Goal: Task Accomplishment & Management: Use online tool/utility

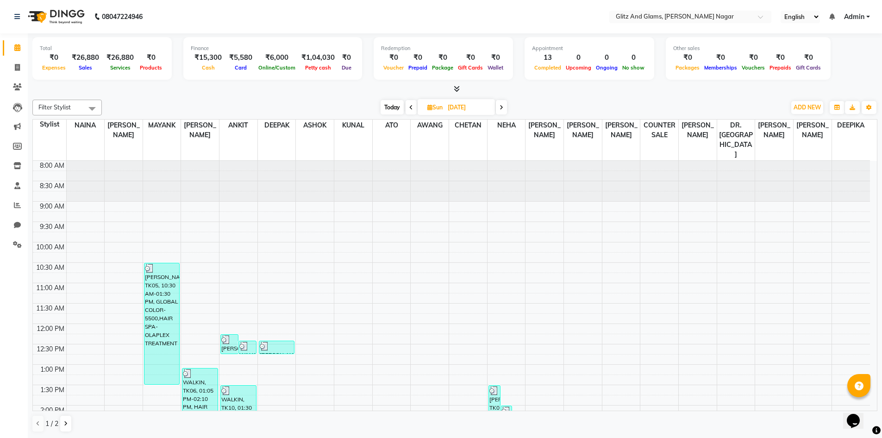
scroll to position [252, 0]
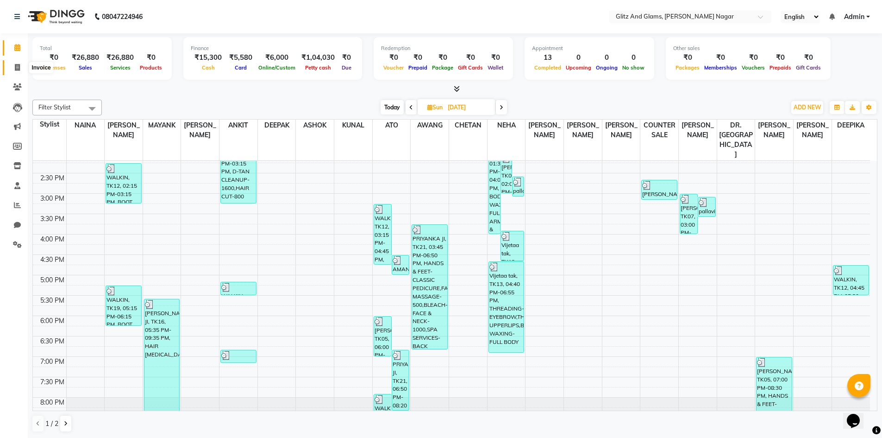
click at [19, 63] on span at bounding box center [17, 68] width 16 height 11
select select "service"
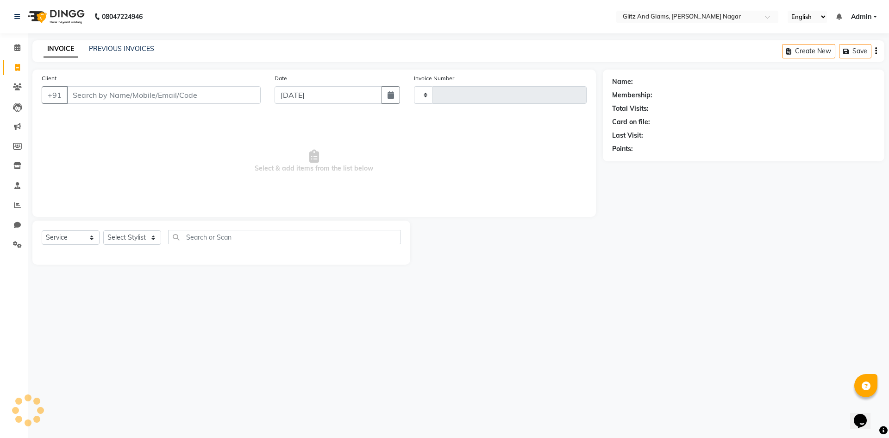
type input "1699"
select select "8316"
click at [188, 100] on input "Client" at bounding box center [164, 95] width 194 height 18
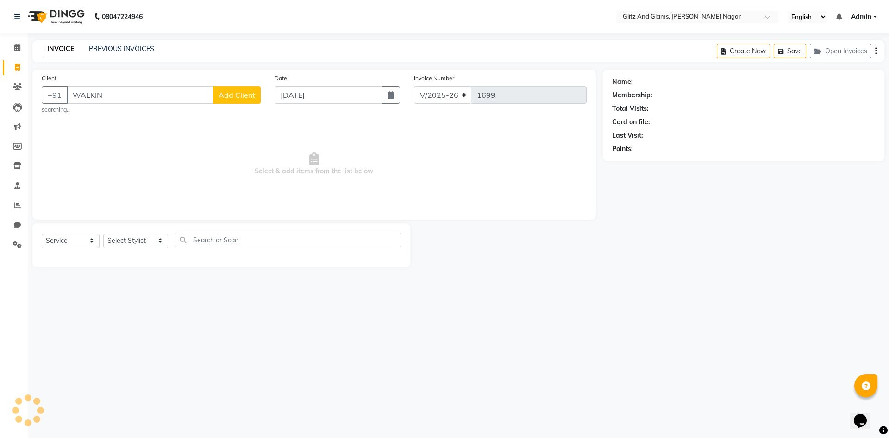
type input "WALKIN"
click at [231, 94] on span "Add Client" at bounding box center [237, 94] width 37 height 9
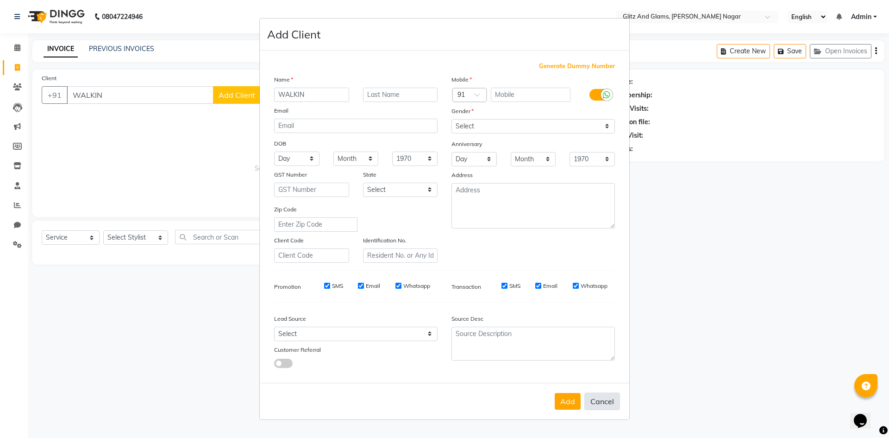
click at [601, 408] on button "Cancel" at bounding box center [602, 401] width 36 height 18
select select
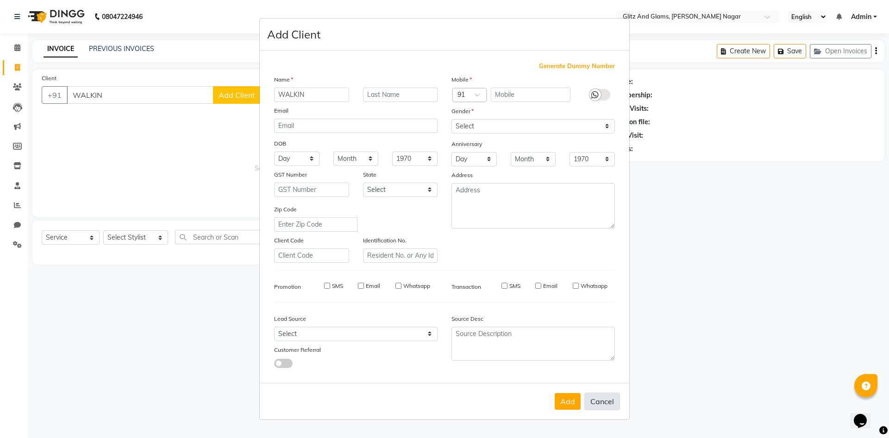
select select
checkbox input "false"
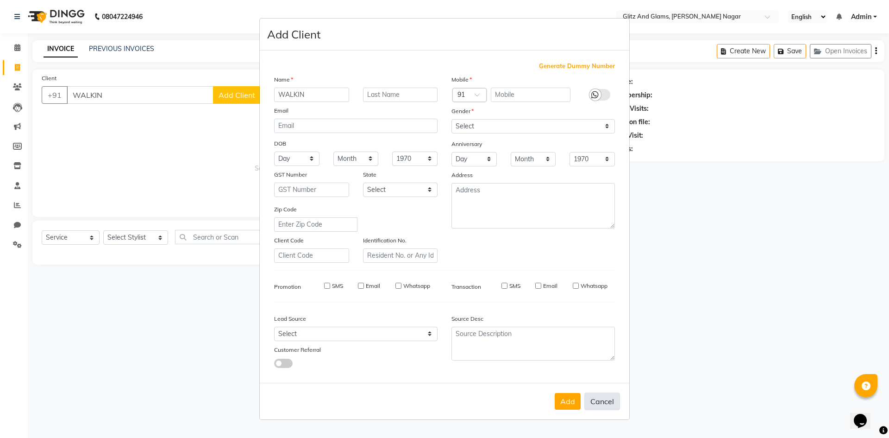
checkbox input "false"
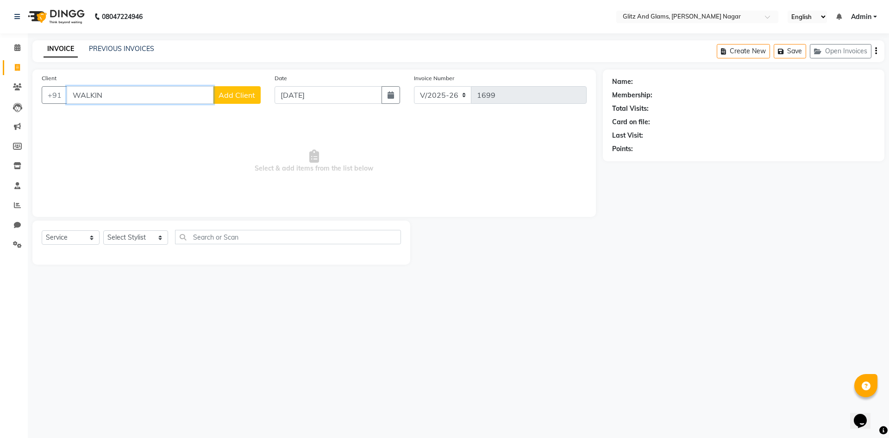
click at [152, 96] on input "WALKIN" at bounding box center [140, 95] width 147 height 18
click at [131, 116] on ngb-highlight "9988776655" at bounding box center [132, 116] width 46 height 9
type input "9988776655"
select select "1: Object"
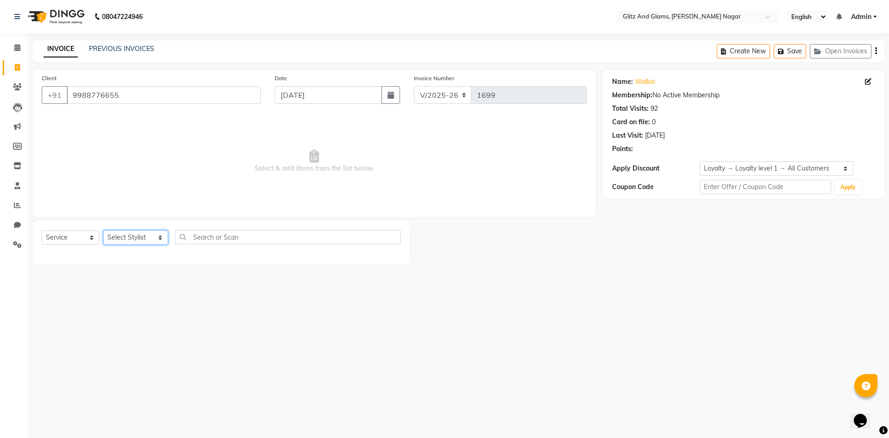
click at [128, 233] on select "Select Stylist [PERSON_NAME] [PERSON_NAME] ANKIT ASHOK ATO [PERSON_NAME] CHETAN…" at bounding box center [135, 237] width 65 height 14
select select "80521"
click at [103, 230] on select "Select Stylist [PERSON_NAME] [PERSON_NAME] ANKIT ASHOK ATO [PERSON_NAME] CHETAN…" at bounding box center [135, 237] width 65 height 14
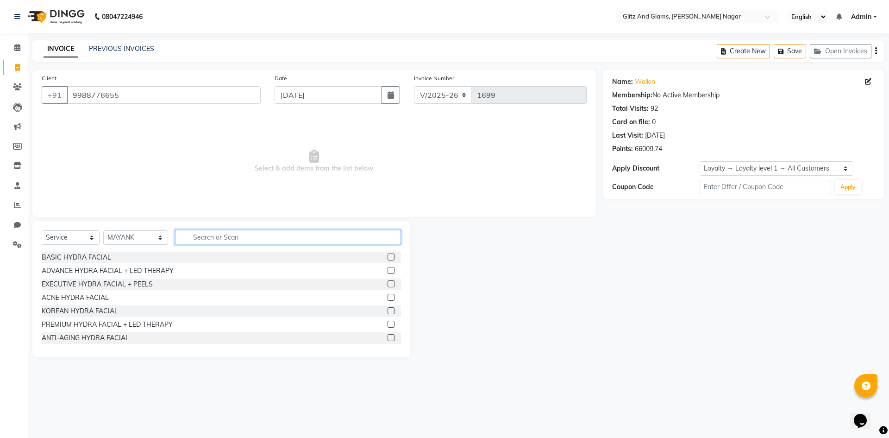
click at [232, 240] on input "text" at bounding box center [288, 237] width 226 height 14
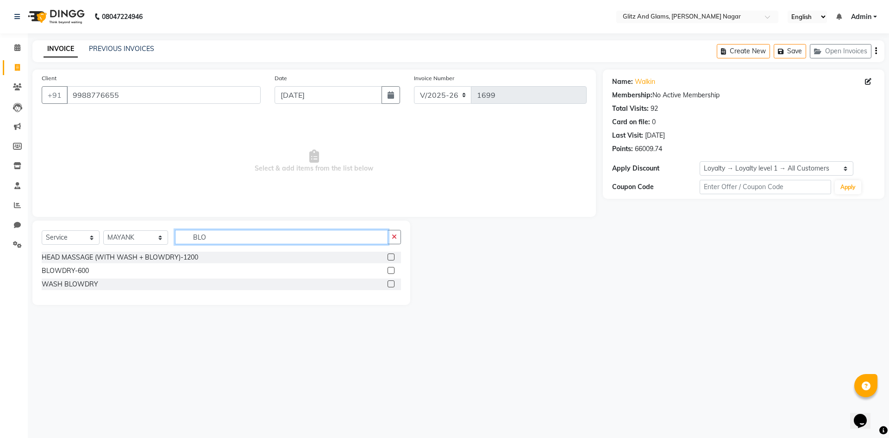
type input "BLO"
click at [393, 270] on label at bounding box center [391, 270] width 7 height 7
click at [393, 270] on input "checkbox" at bounding box center [391, 271] width 6 height 6
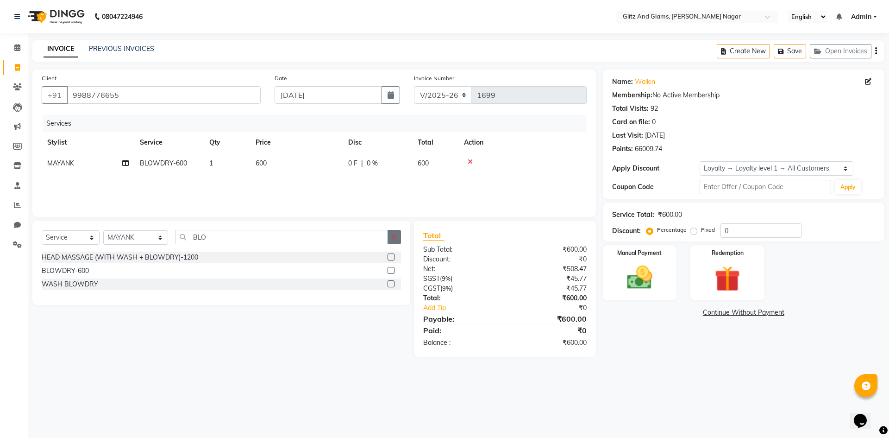
checkbox input "false"
click at [399, 235] on button "button" at bounding box center [394, 237] width 13 height 14
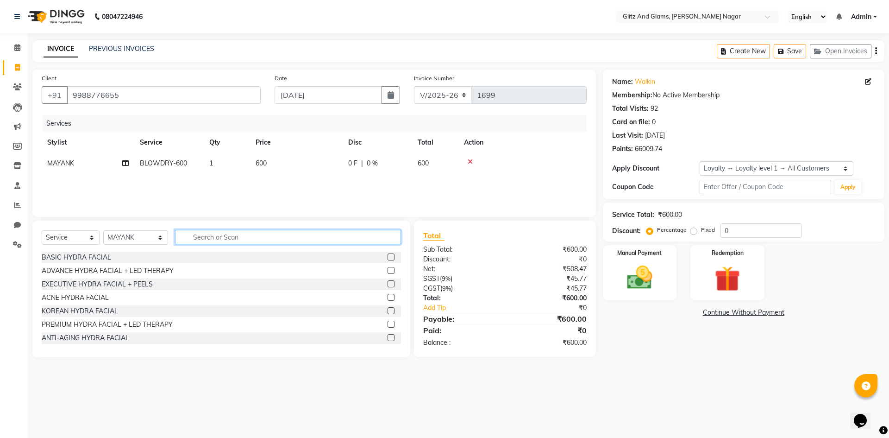
click at [348, 240] on input "text" at bounding box center [288, 237] width 226 height 14
type input "NAI"
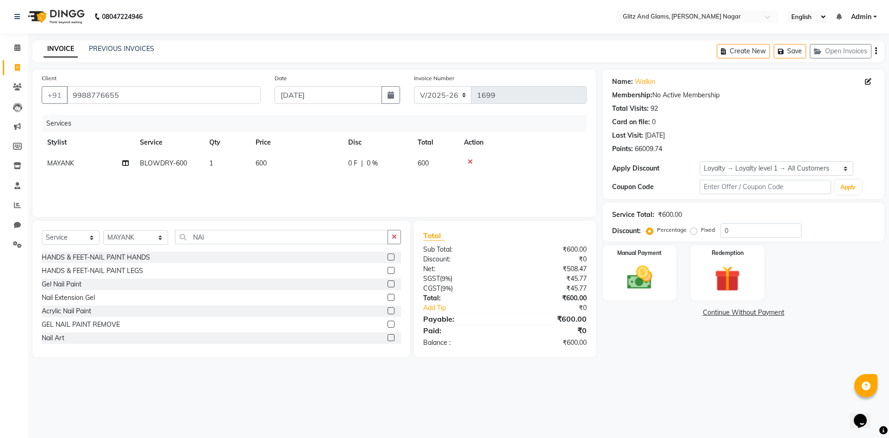
click at [388, 256] on label at bounding box center [391, 256] width 7 height 7
click at [388, 256] on input "checkbox" at bounding box center [391, 257] width 6 height 6
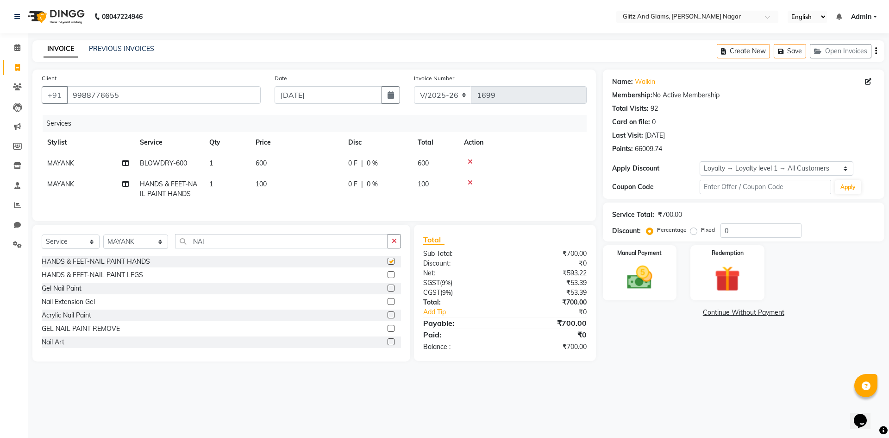
checkbox input "false"
click at [127, 246] on select "Select Stylist [PERSON_NAME] [PERSON_NAME] ANKIT ASHOK ATO [PERSON_NAME] CHETAN…" at bounding box center [135, 241] width 65 height 14
select select "80533"
click at [103, 241] on select "Select Stylist [PERSON_NAME] [PERSON_NAME] ANKIT ASHOK ATO [PERSON_NAME] CHETAN…" at bounding box center [135, 241] width 65 height 14
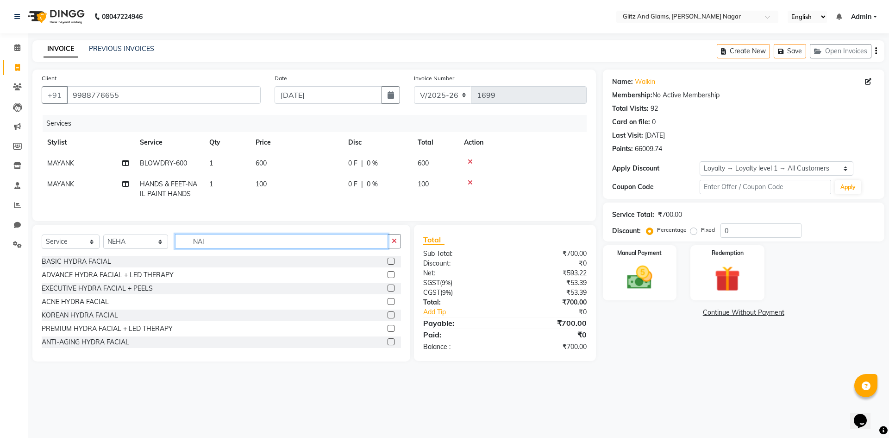
click at [193, 248] on input "NAI" at bounding box center [281, 241] width 213 height 14
type input "THR"
click at [388, 264] on label at bounding box center [391, 260] width 7 height 7
click at [388, 264] on input "checkbox" at bounding box center [391, 261] width 6 height 6
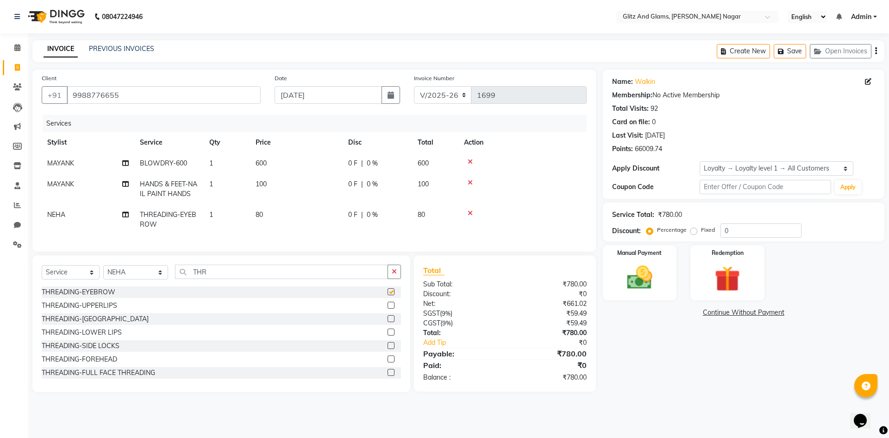
checkbox input "false"
click at [300, 184] on td "100" at bounding box center [296, 189] width 93 height 31
select select "80521"
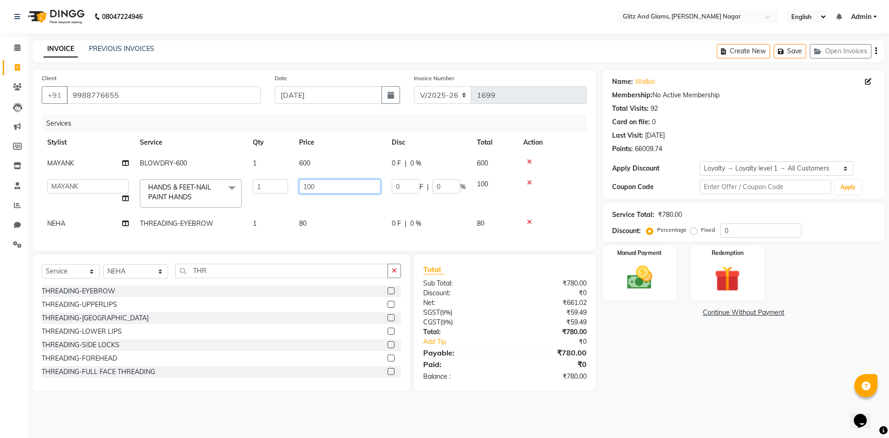
click at [308, 184] on input "100" at bounding box center [340, 186] width 82 height 14
type input "200"
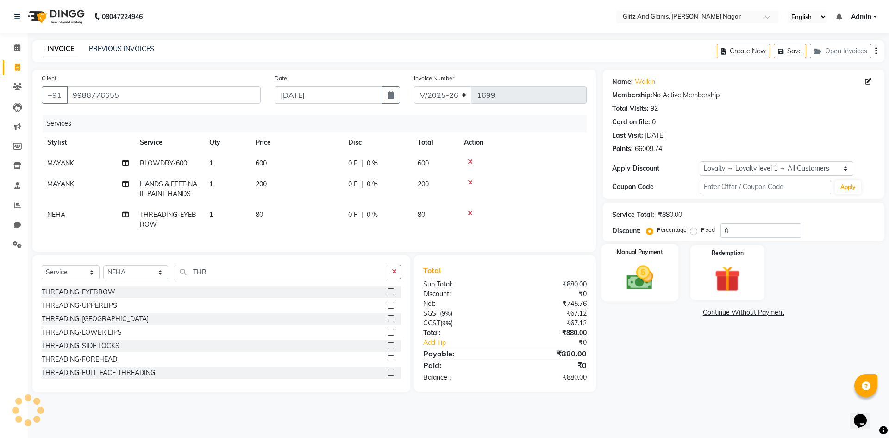
click at [649, 289] on img at bounding box center [639, 277] width 43 height 31
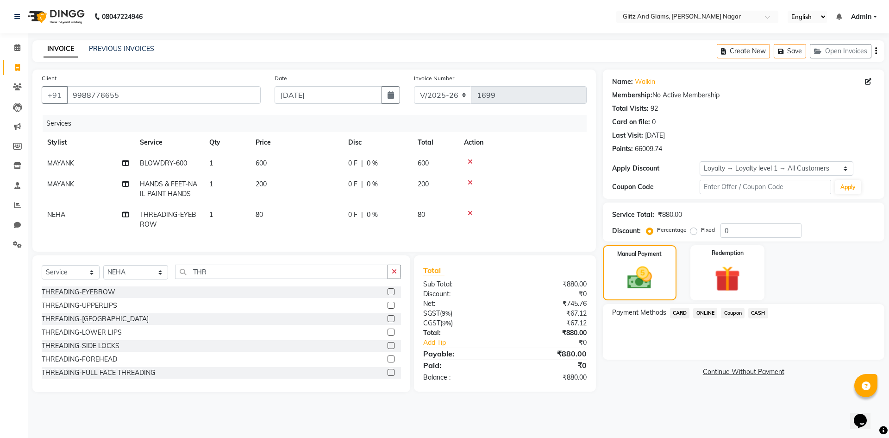
click at [759, 309] on span "CASH" at bounding box center [758, 312] width 20 height 11
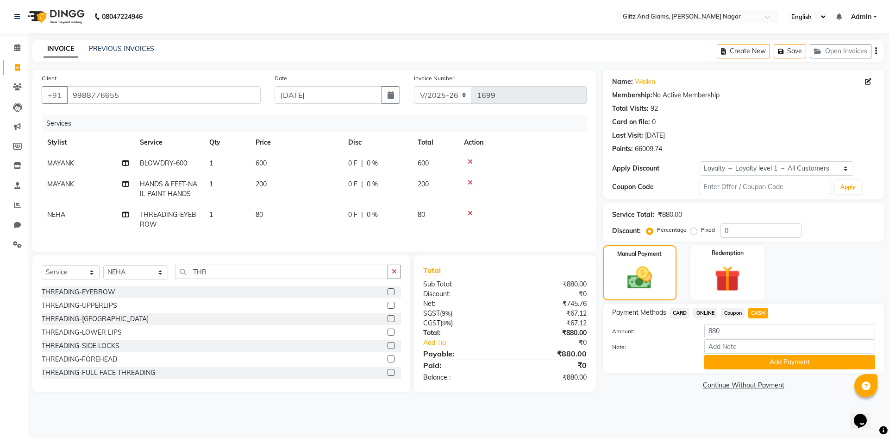
click at [726, 369] on div "Payment Methods CARD ONLINE Coupon CASH Amount: 880 Note: Add Payment" at bounding box center [744, 338] width 282 height 69
click at [726, 368] on button "Add Payment" at bounding box center [789, 362] width 171 height 14
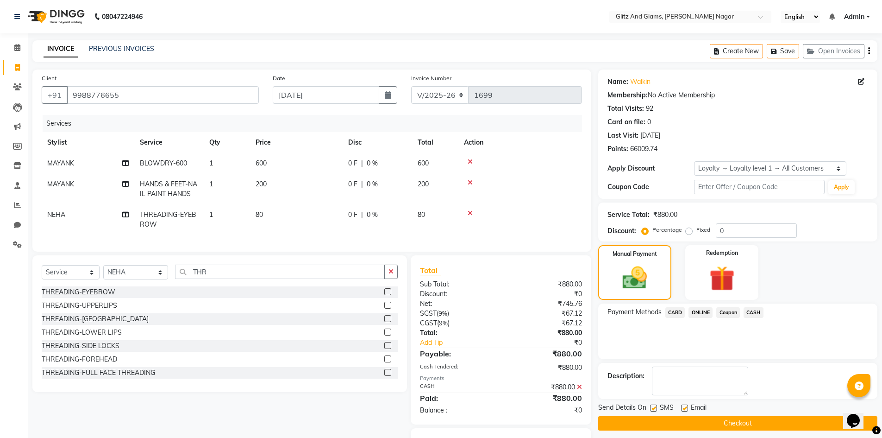
scroll to position [53, 0]
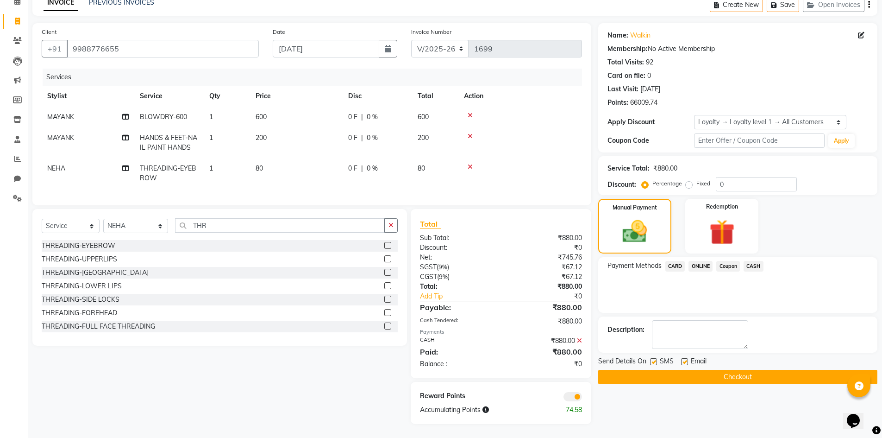
click at [731, 372] on button "Checkout" at bounding box center [737, 377] width 279 height 14
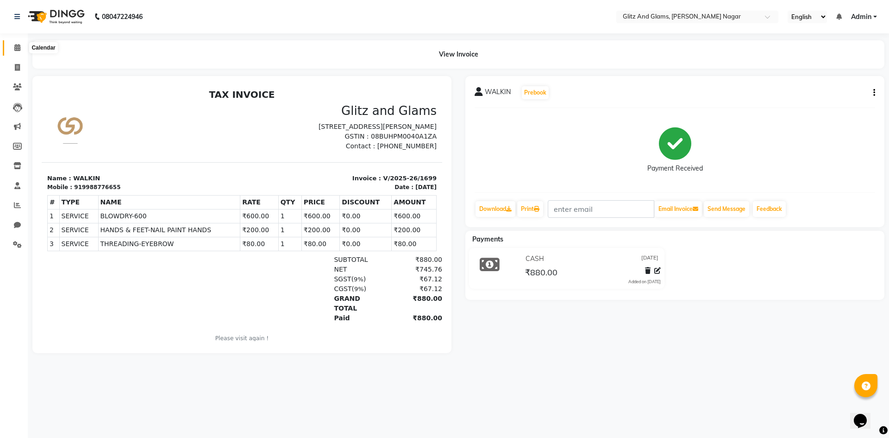
click at [13, 44] on span at bounding box center [17, 48] width 16 height 11
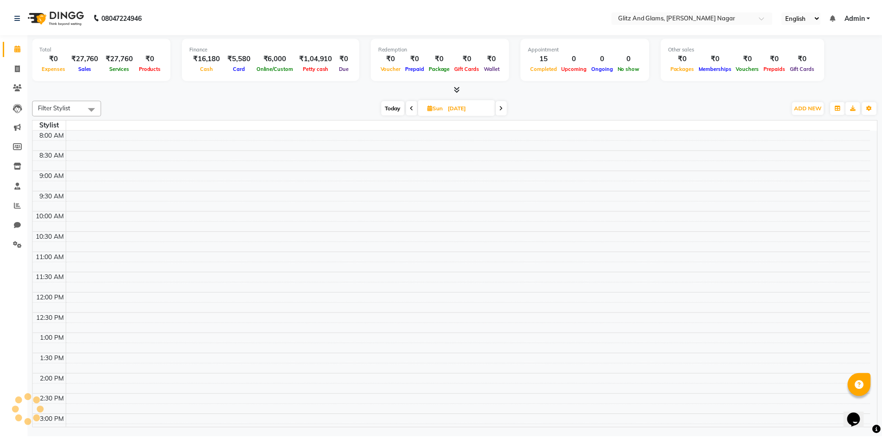
scroll to position [252, 0]
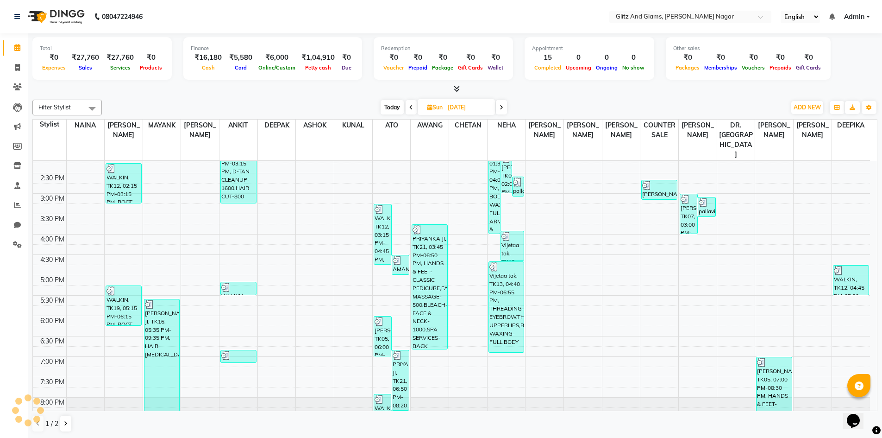
click at [281, 102] on div "[DATE] [DATE]" at bounding box center [444, 107] width 675 height 14
click at [15, 63] on span at bounding box center [17, 68] width 16 height 11
select select "service"
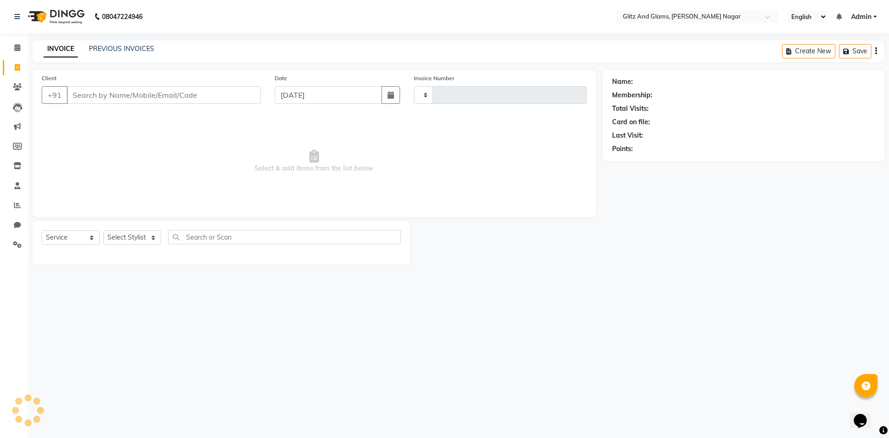
type input "1700"
select select "8316"
click at [98, 49] on link "PREVIOUS INVOICES" at bounding box center [121, 48] width 65 height 8
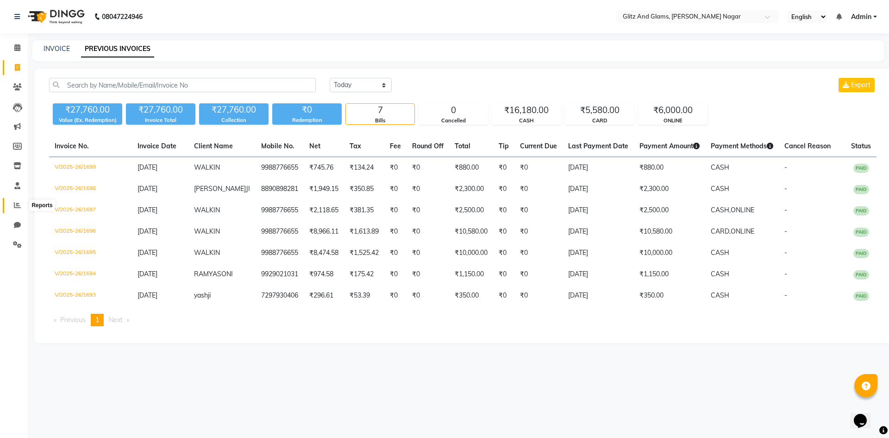
click at [13, 203] on span at bounding box center [17, 205] width 16 height 11
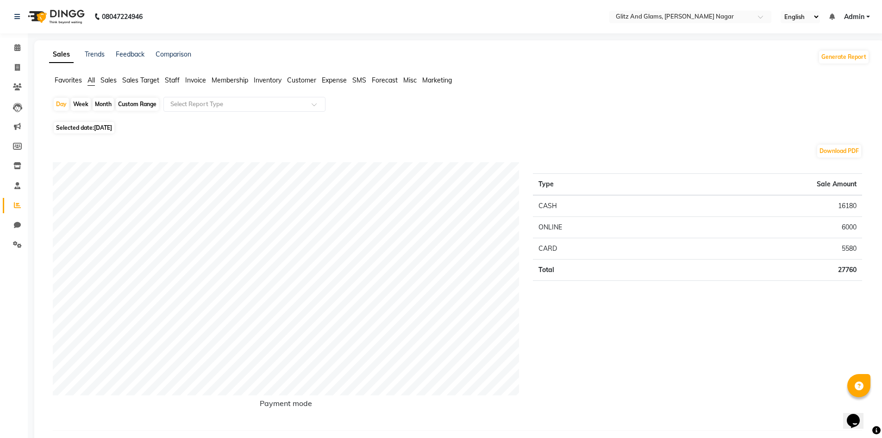
click at [198, 78] on span "Invoice" at bounding box center [195, 80] width 21 height 8
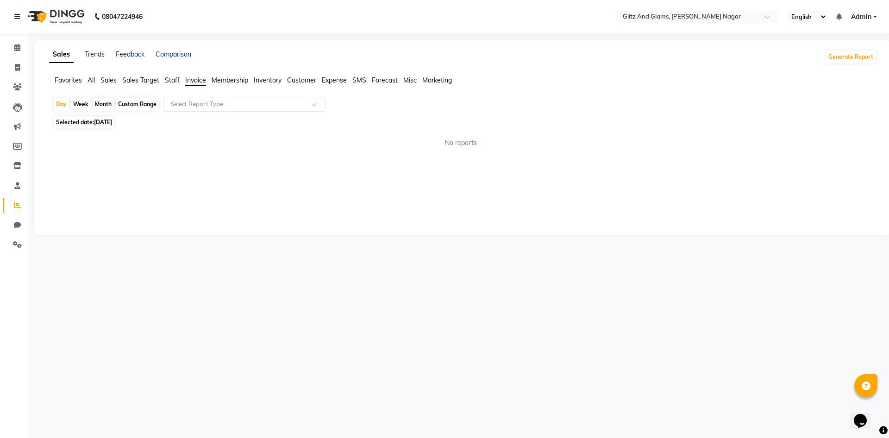
click at [169, 80] on span "Staff" at bounding box center [172, 80] width 15 height 8
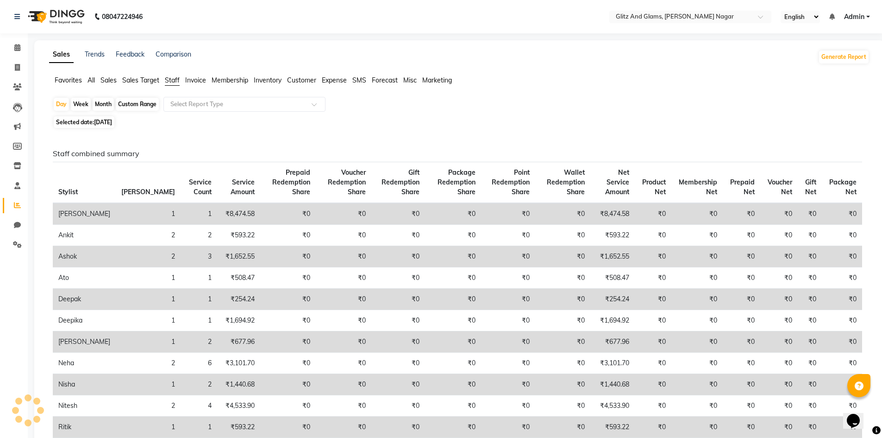
click at [150, 100] on div "Custom Range" at bounding box center [137, 104] width 43 height 13
select select "9"
select select "2025"
click at [128, 104] on div "Custom Range" at bounding box center [137, 104] width 43 height 13
select select "9"
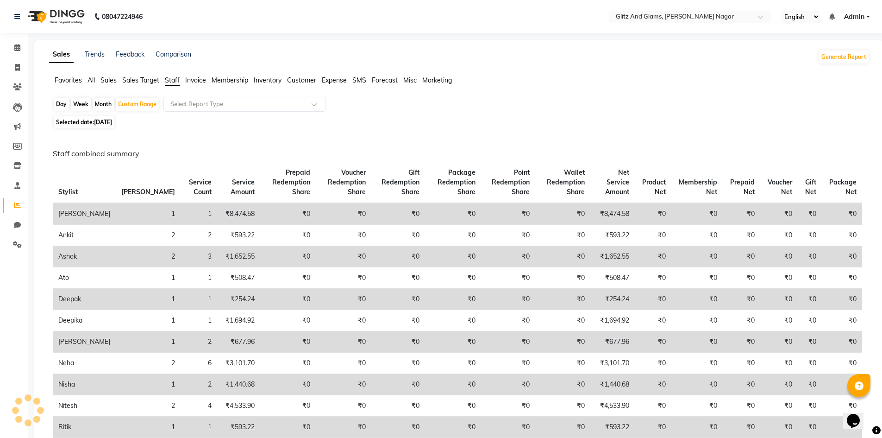
select select "2025"
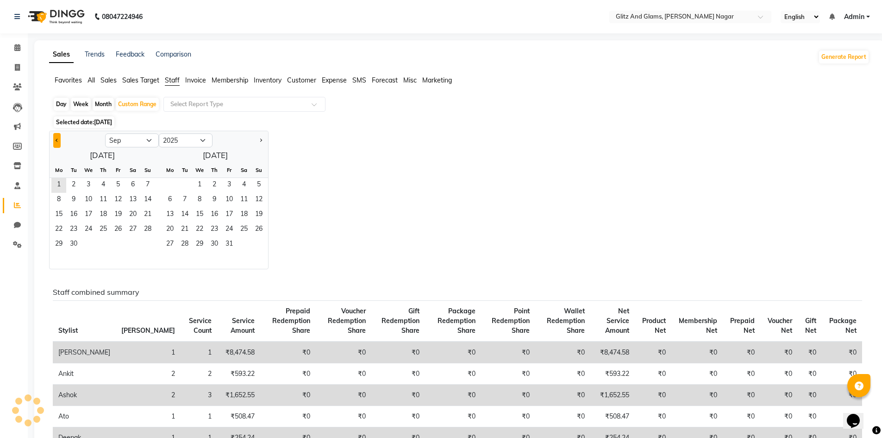
click at [57, 142] on button "Previous month" at bounding box center [56, 140] width 7 height 15
select select "8"
click at [117, 185] on span "1" at bounding box center [118, 185] width 15 height 15
click at [146, 241] on span "31" at bounding box center [147, 244] width 15 height 15
